Goal: Task Accomplishment & Management: Manage account settings

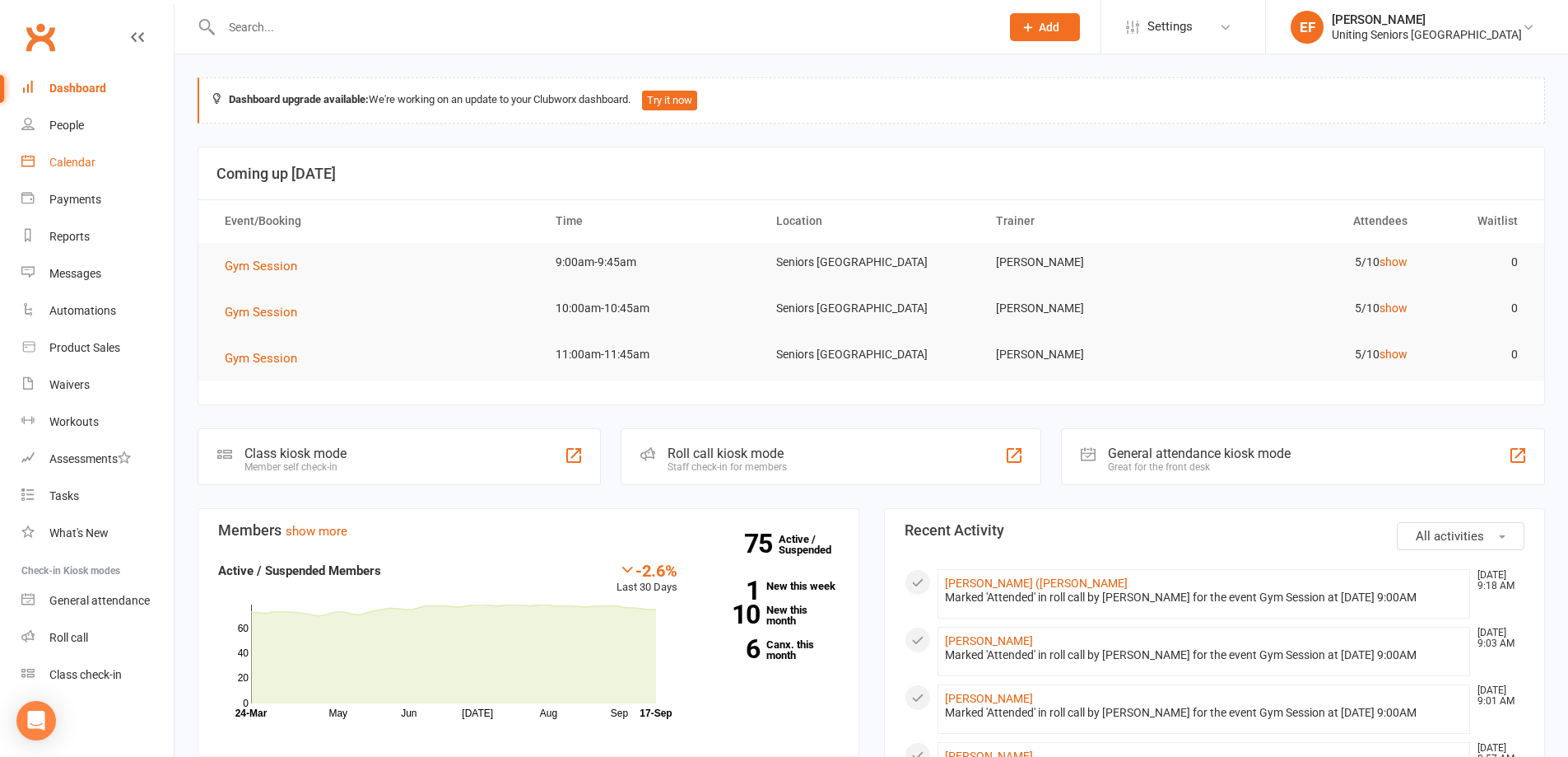
click at [91, 165] on div "Calendar" at bounding box center [72, 162] width 46 height 13
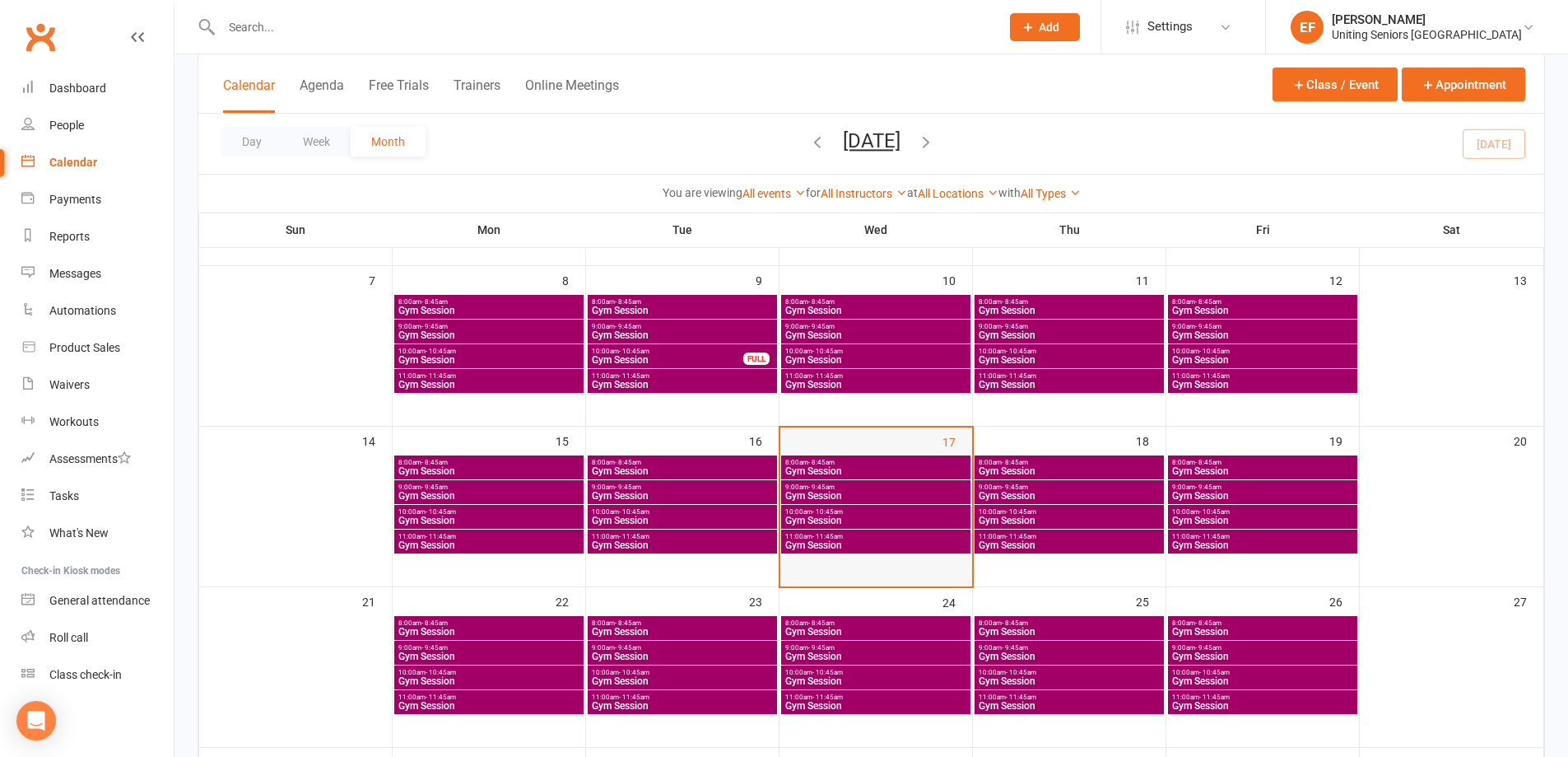
scroll to position [247, 0]
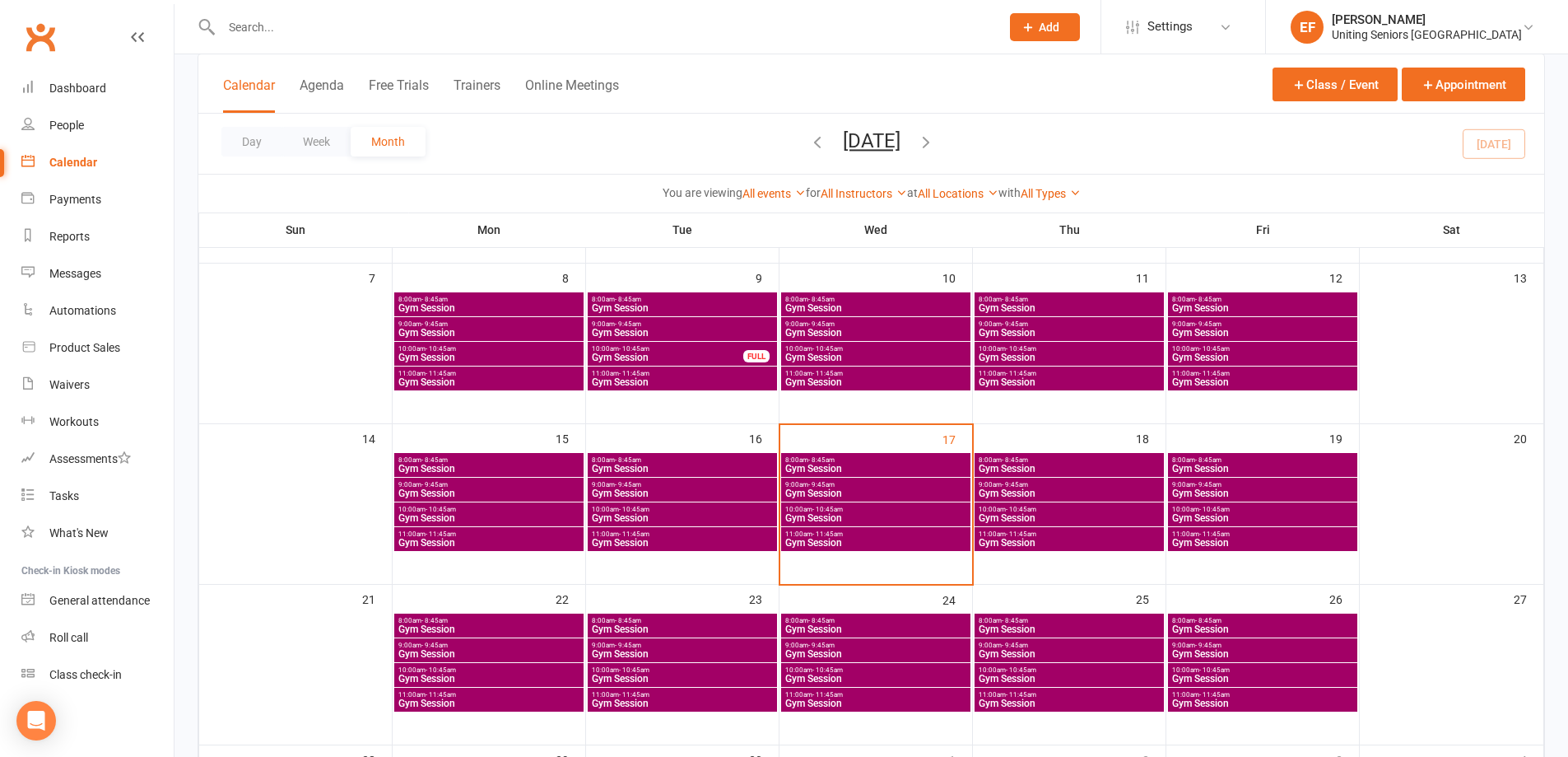
click at [902, 535] on span "11:00am - 11:45am" at bounding box center [876, 534] width 183 height 8
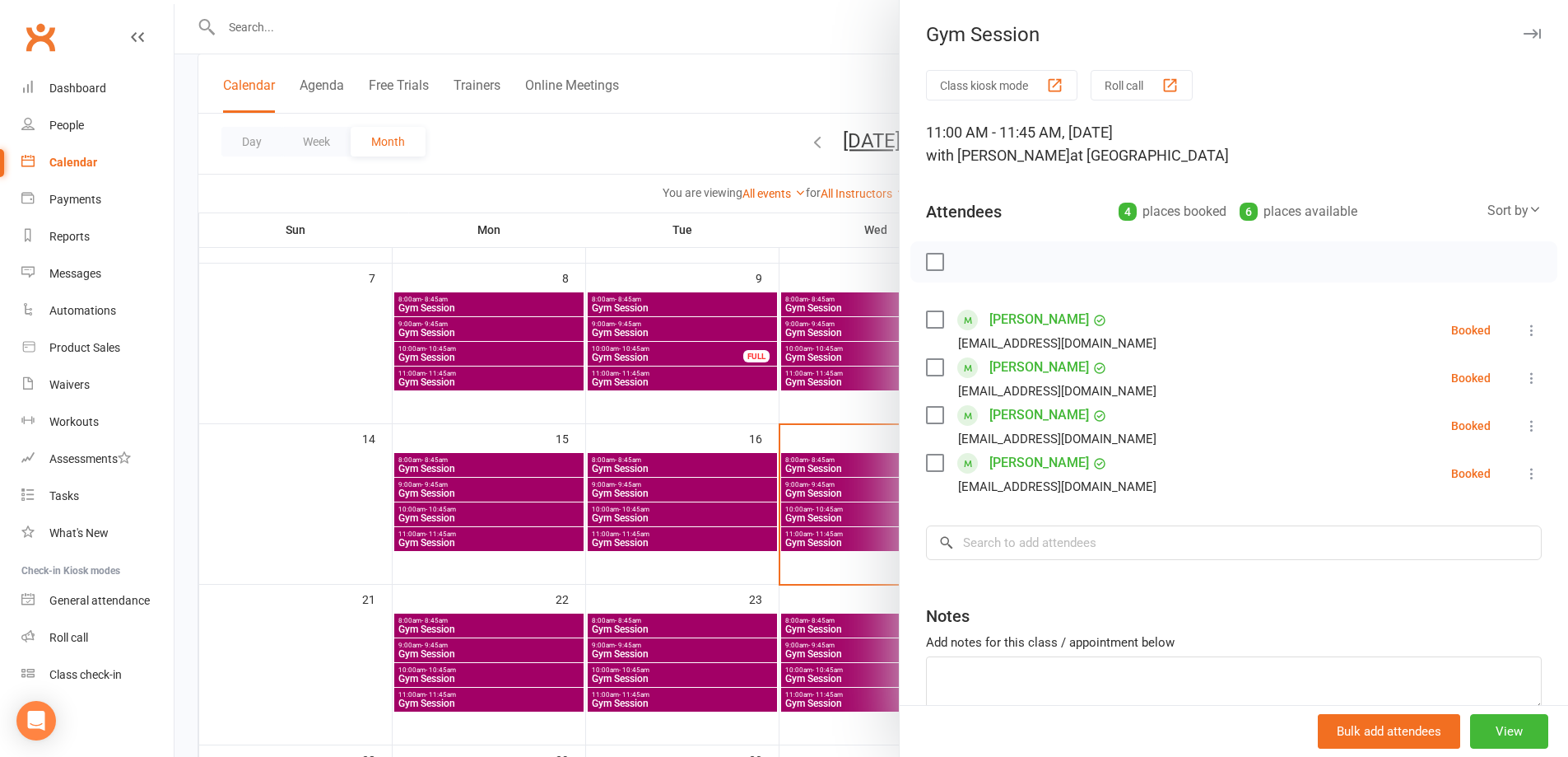
click at [1524, 476] on icon at bounding box center [1532, 473] width 17 height 17
click at [1389, 531] on link "Remove" at bounding box center [1452, 538] width 177 height 33
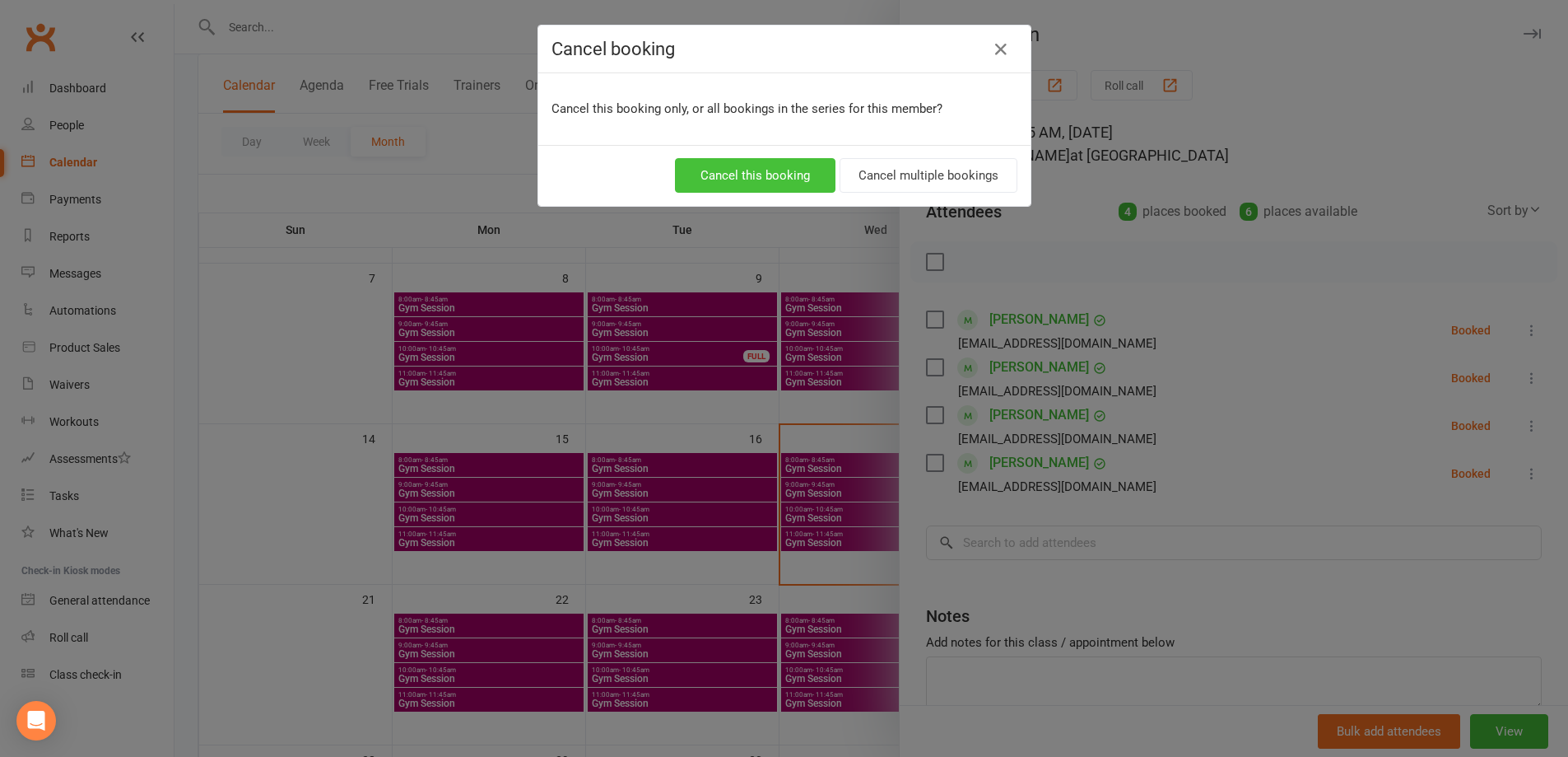
click at [779, 181] on button "Cancel this booking" at bounding box center [755, 175] width 160 height 34
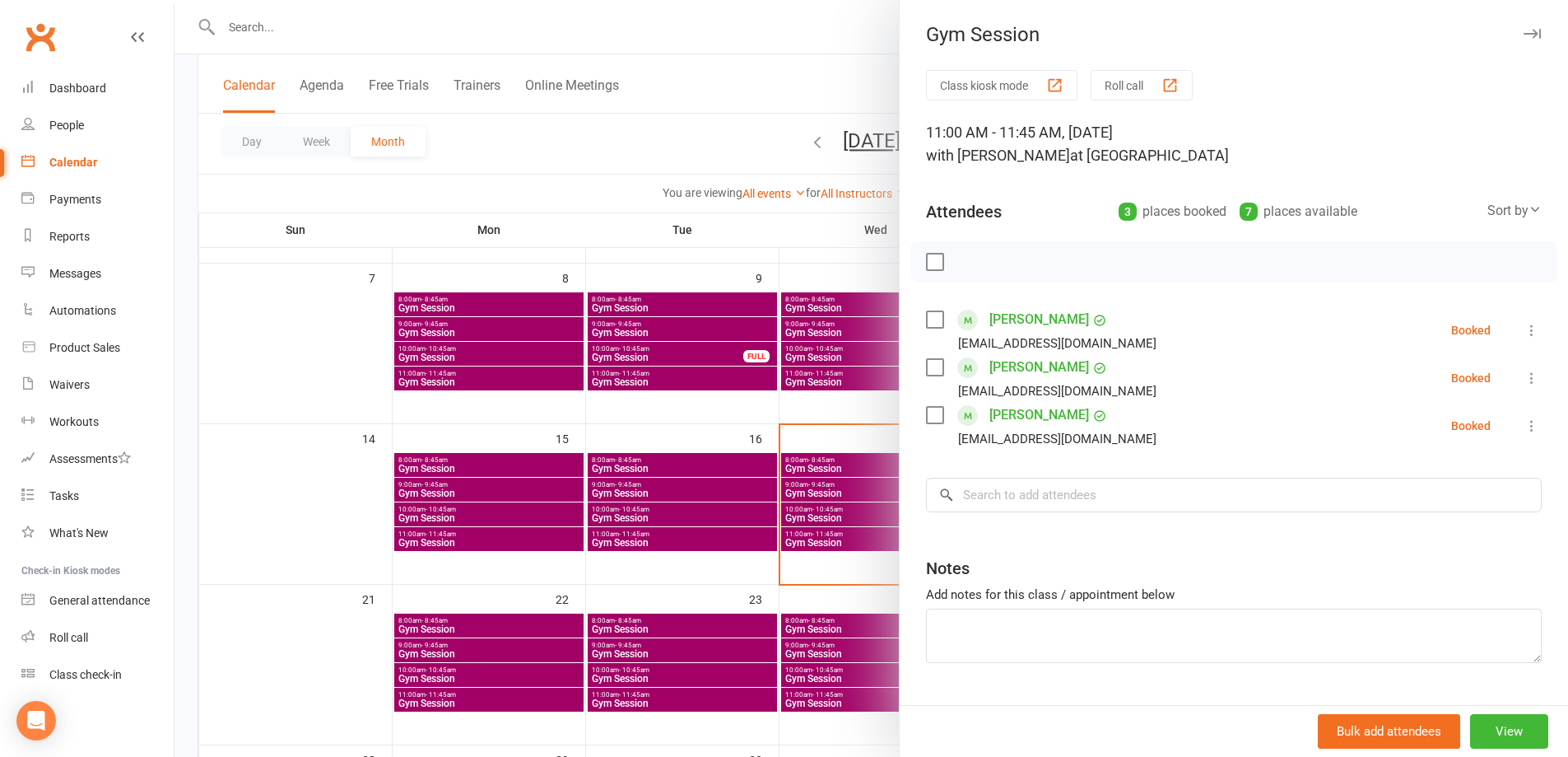
click at [599, 254] on div at bounding box center [871, 378] width 1393 height 757
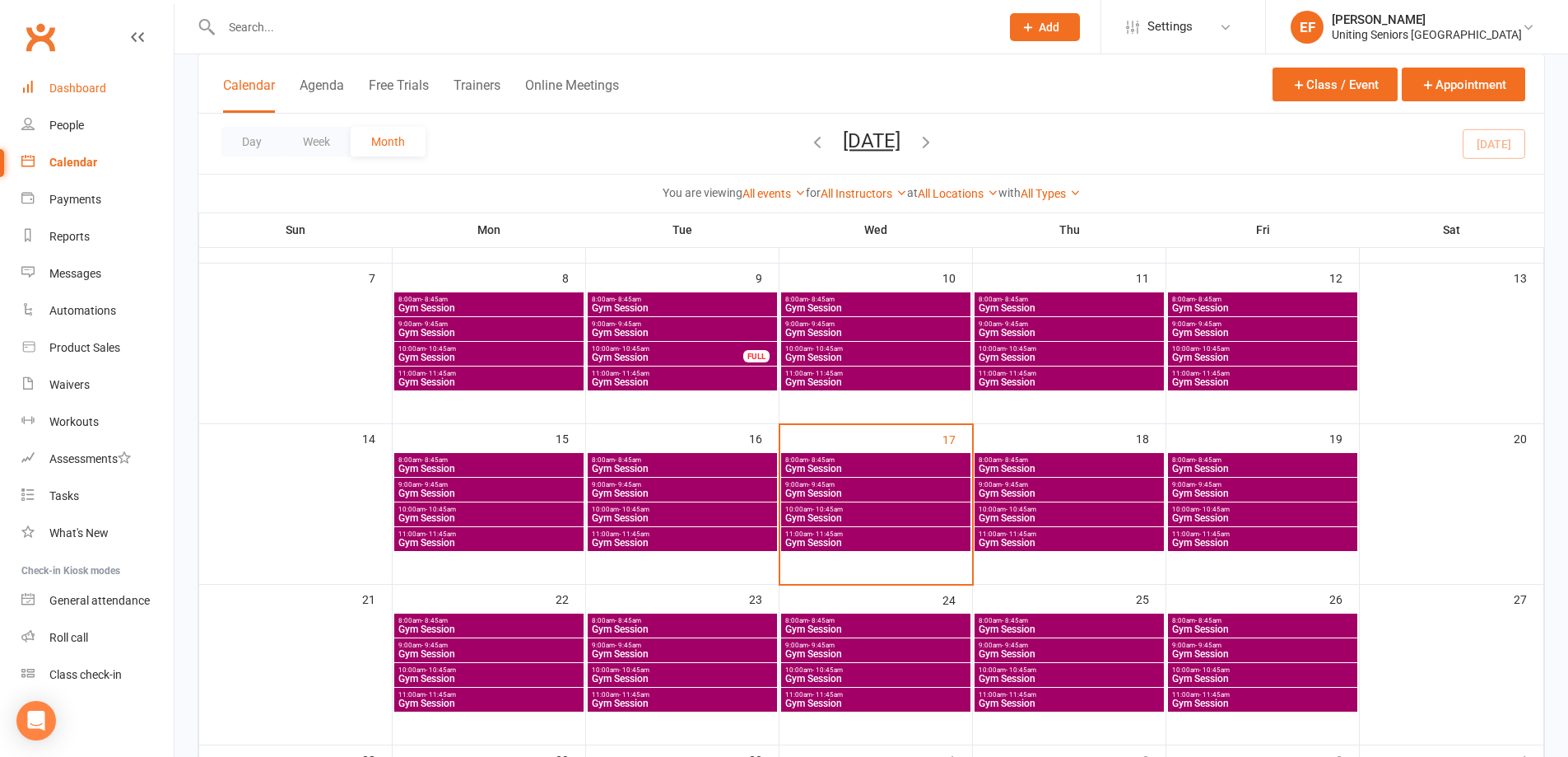
drag, startPoint x: 111, startPoint y: 76, endPoint x: 331, endPoint y: 197, distance: 251.1
click at [112, 77] on link "Dashboard" at bounding box center [98, 88] width 153 height 37
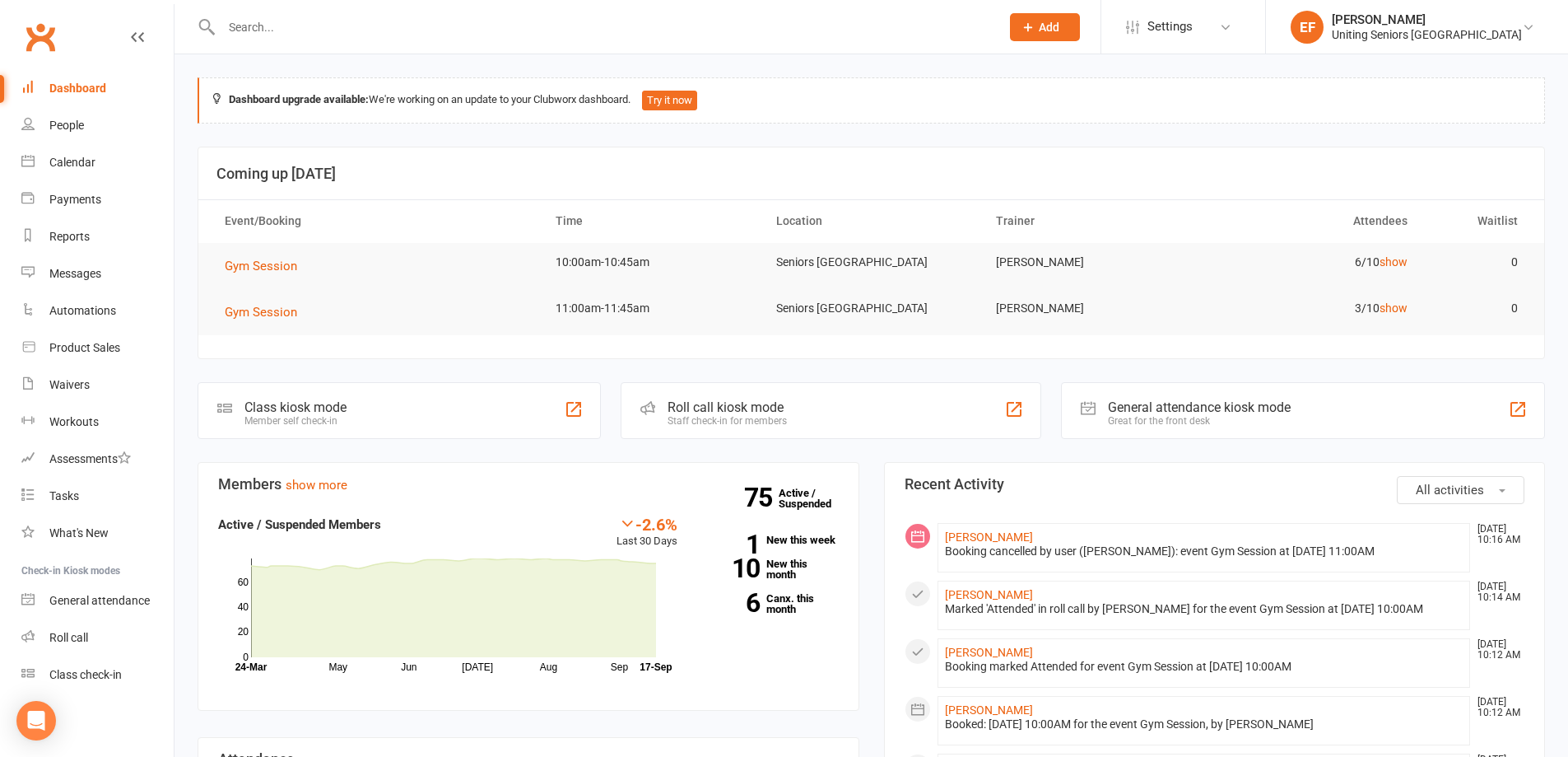
click at [96, 75] on link "Dashboard" at bounding box center [98, 88] width 153 height 37
